Goal: Check status

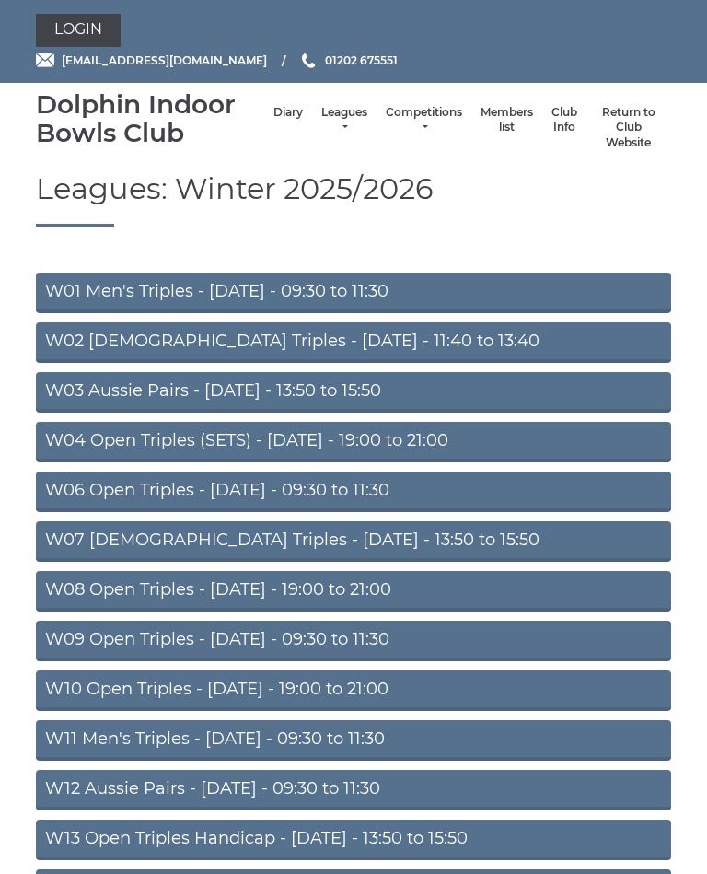
click at [268, 108] on li "Diary" at bounding box center [288, 128] width 48 height 64
click at [274, 115] on link "Diary" at bounding box center [288, 113] width 29 height 16
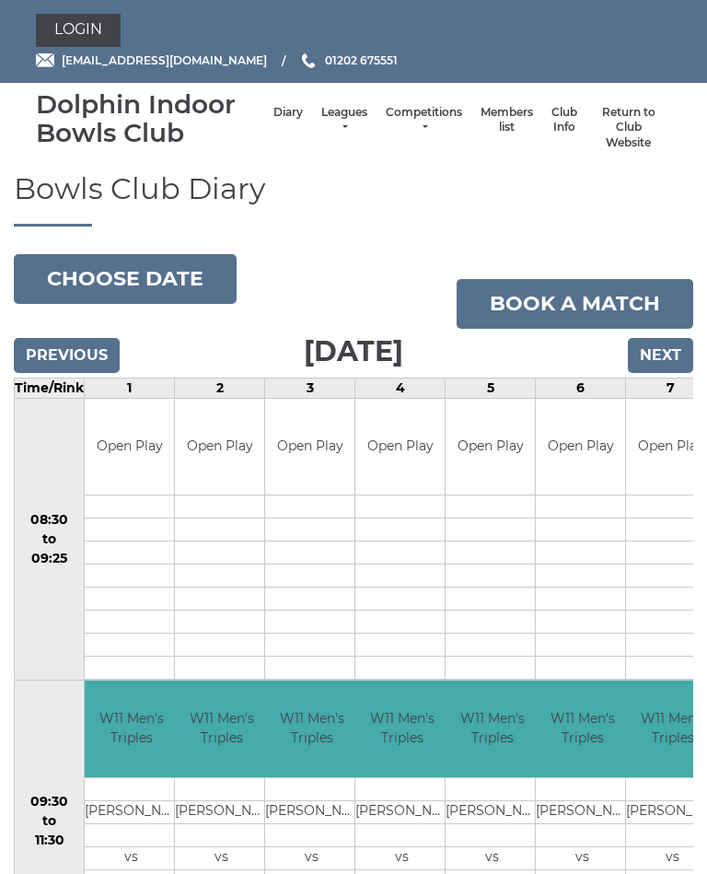
click at [50, 348] on input "Previous" at bounding box center [67, 355] width 106 height 35
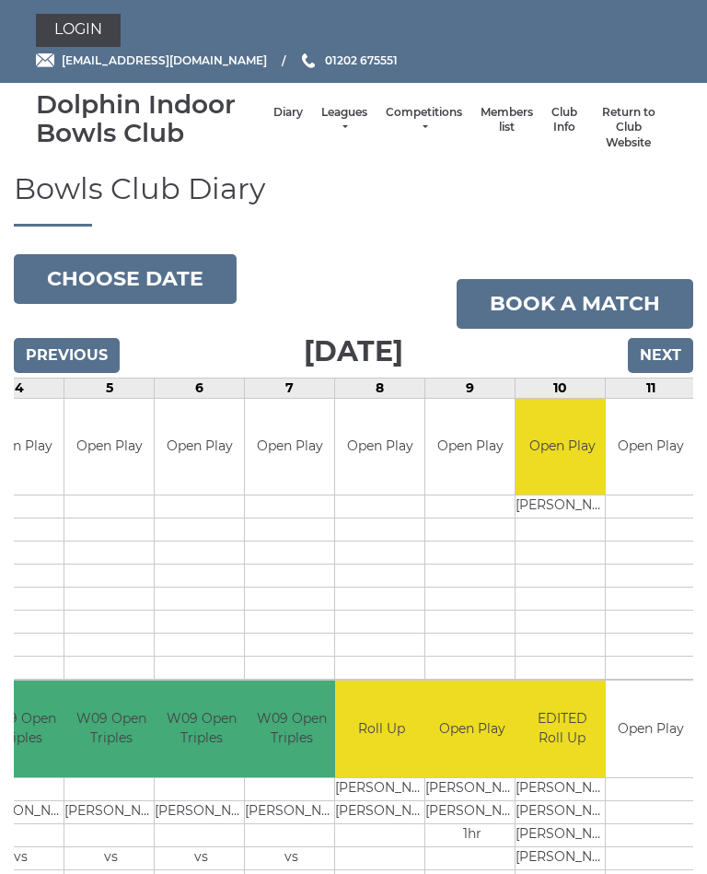
click at [670, 354] on input "Next" at bounding box center [660, 355] width 65 height 35
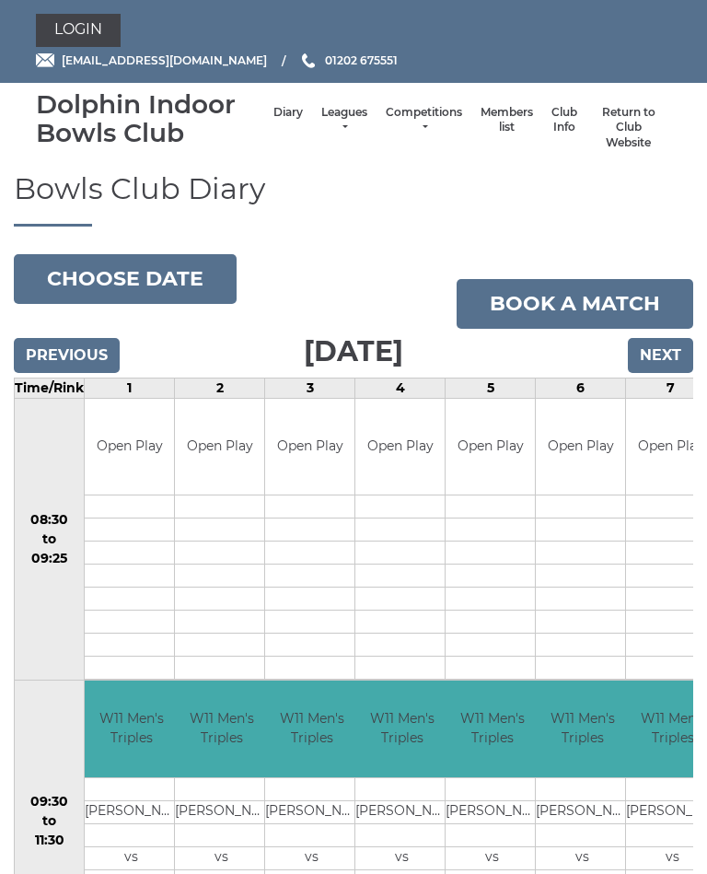
click at [672, 350] on input "Next" at bounding box center [660, 355] width 65 height 35
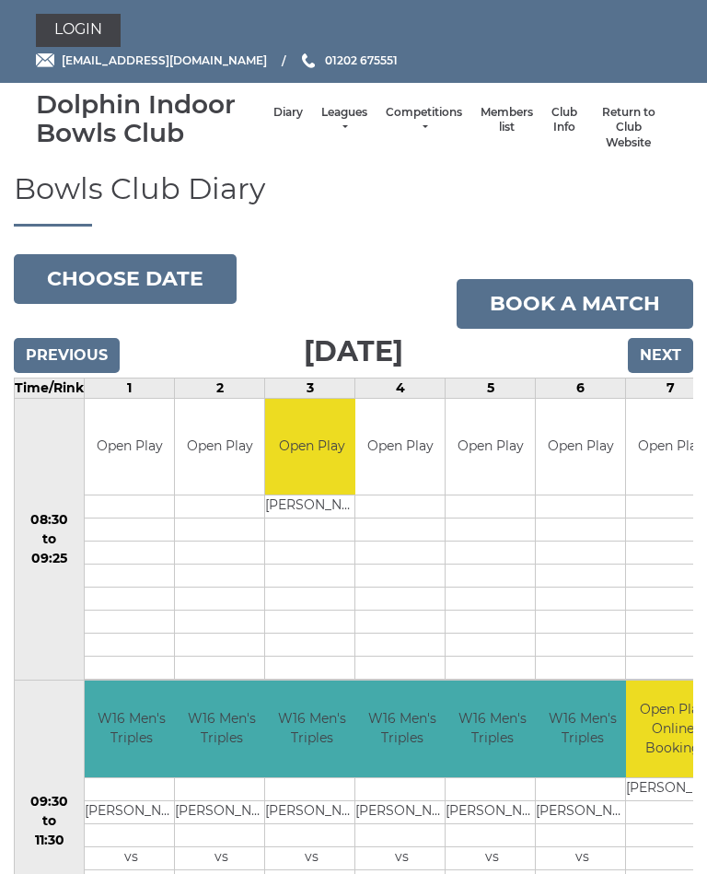
click at [37, 355] on input "Previous" at bounding box center [67, 355] width 106 height 35
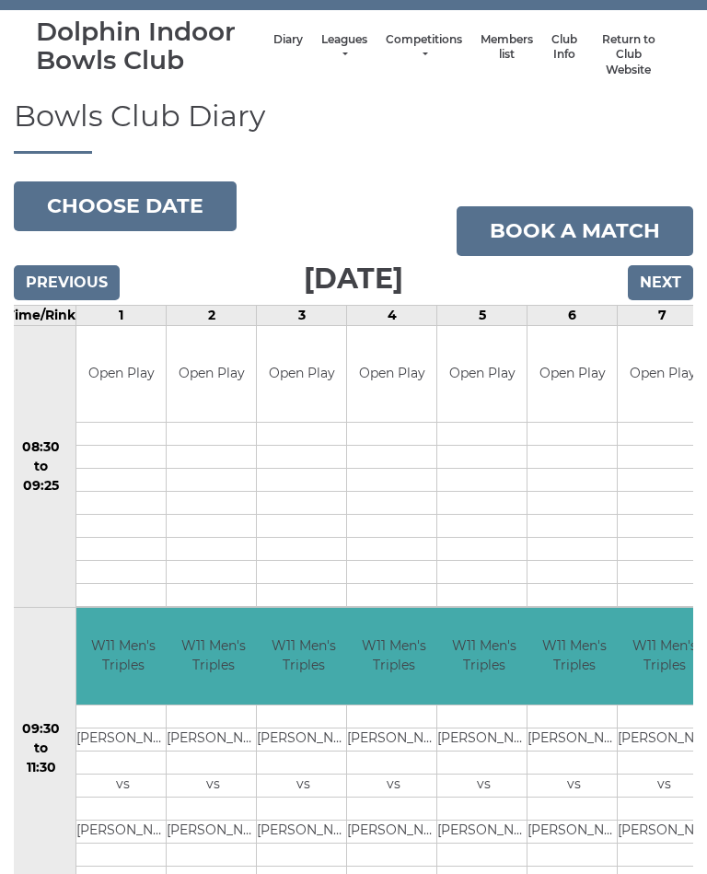
scroll to position [72, 0]
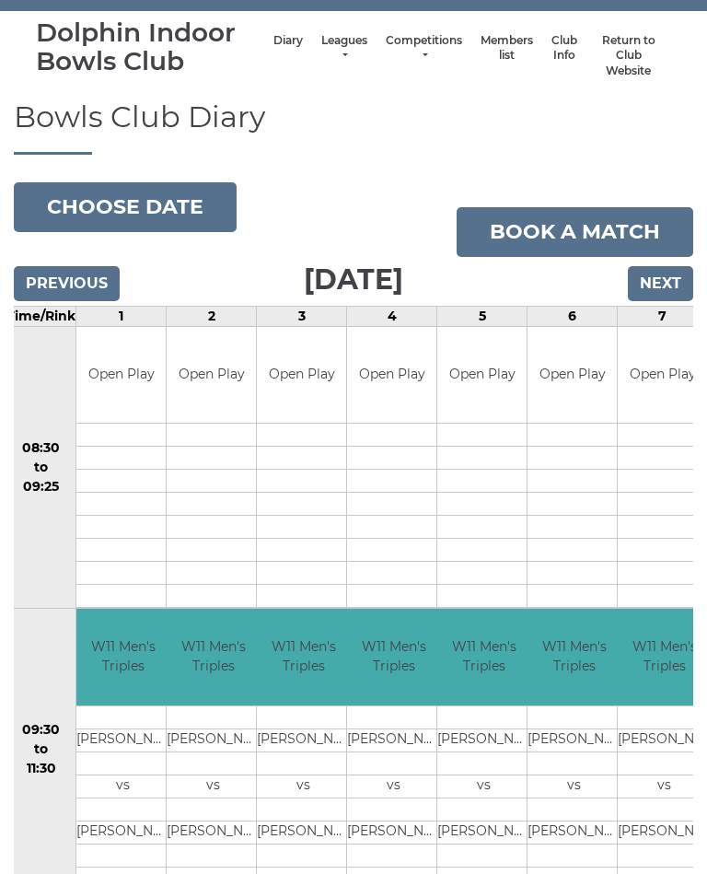
click at [120, 204] on button "Choose date" at bounding box center [125, 207] width 223 height 50
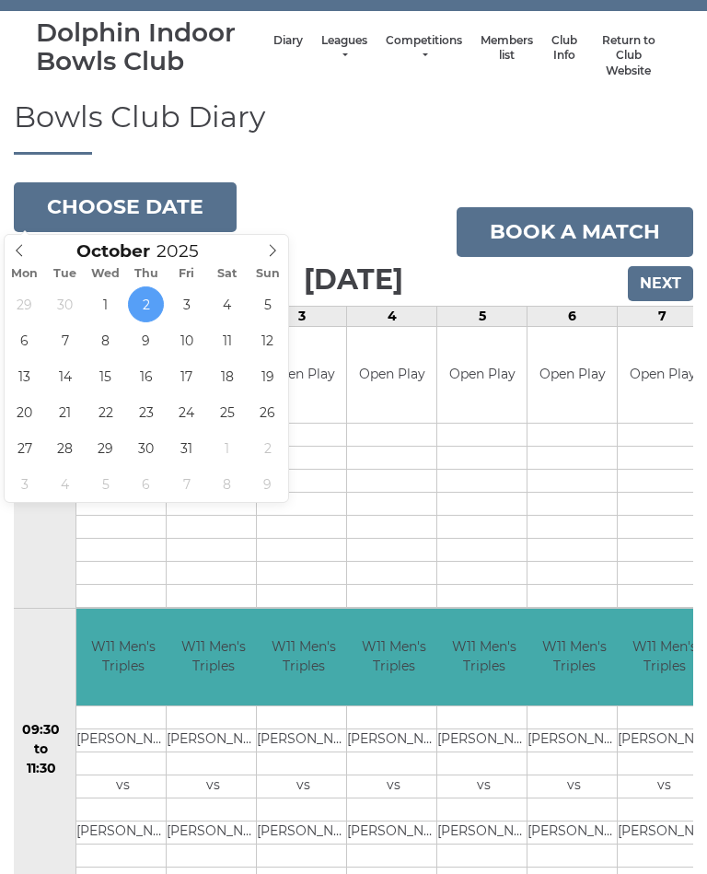
type input "[DATE]"
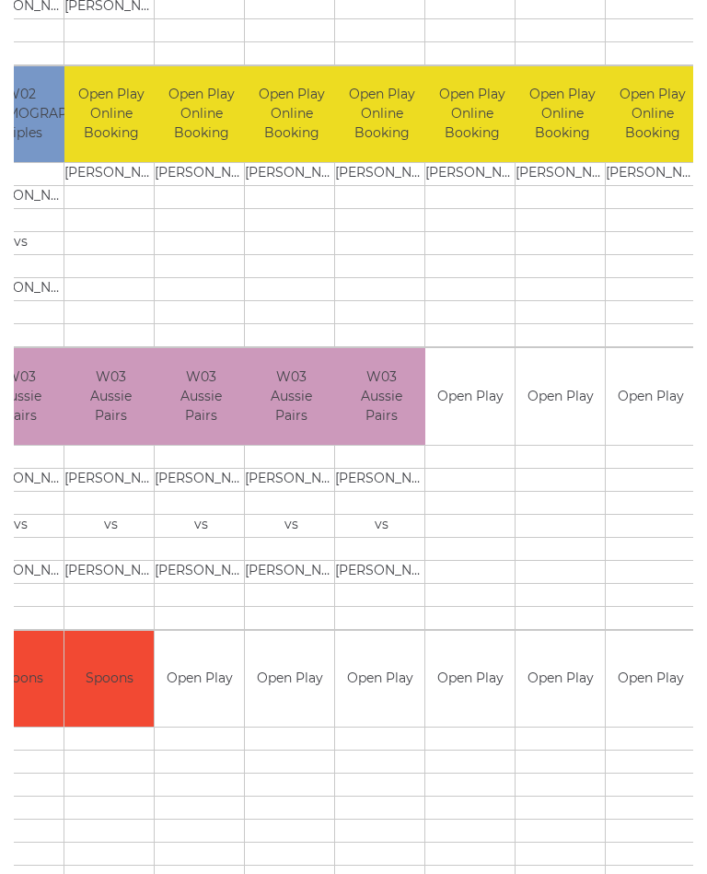
scroll to position [897, 0]
